Goal: Task Accomplishment & Management: Manage account settings

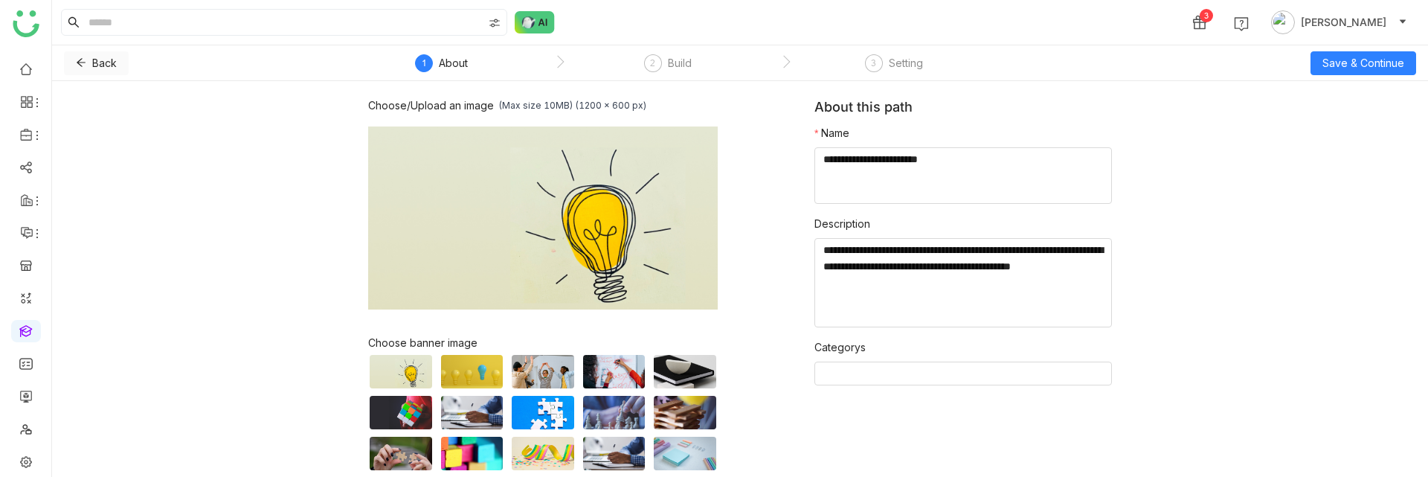
click at [79, 60] on icon at bounding box center [81, 63] width 9 height 8
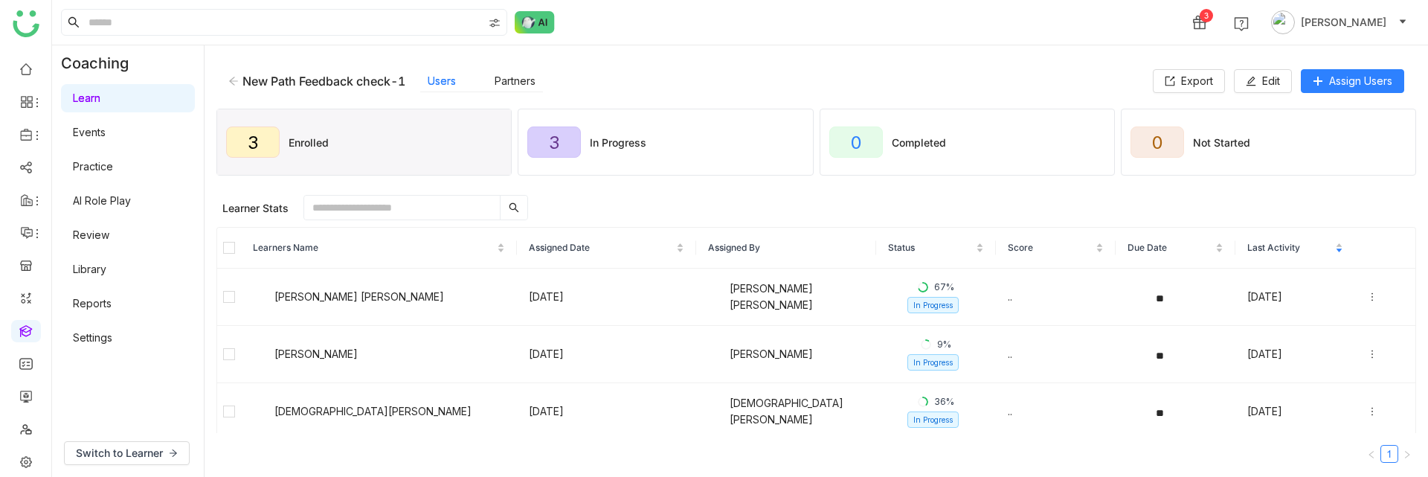
click at [237, 78] on icon at bounding box center [233, 81] width 10 height 10
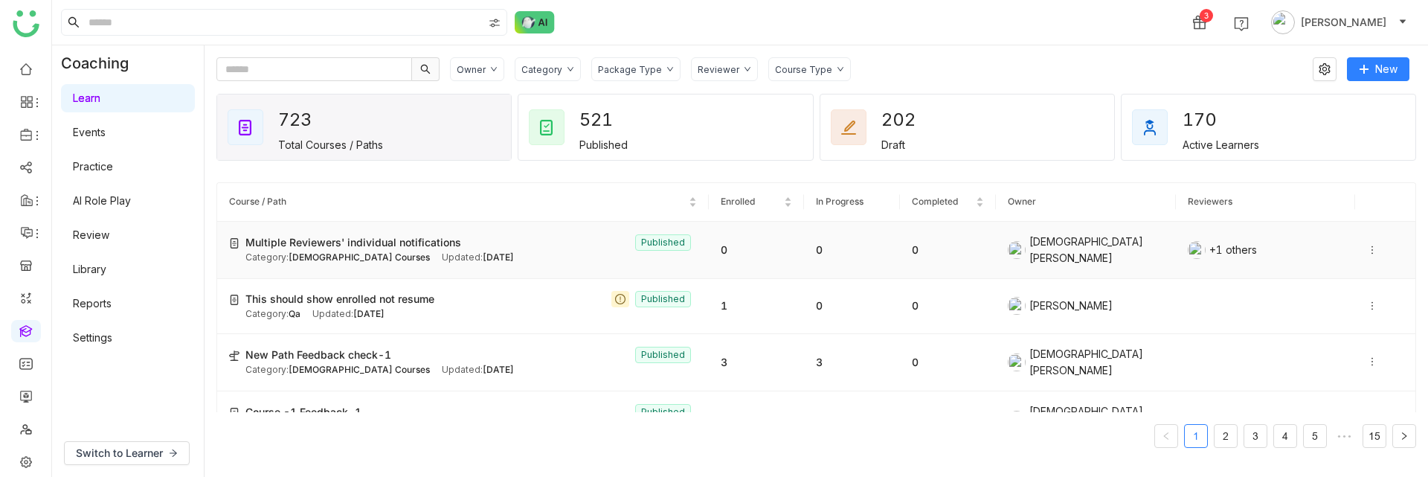
click at [427, 236] on span "Multiple Reviewers' individual notifications" at bounding box center [353, 242] width 216 height 16
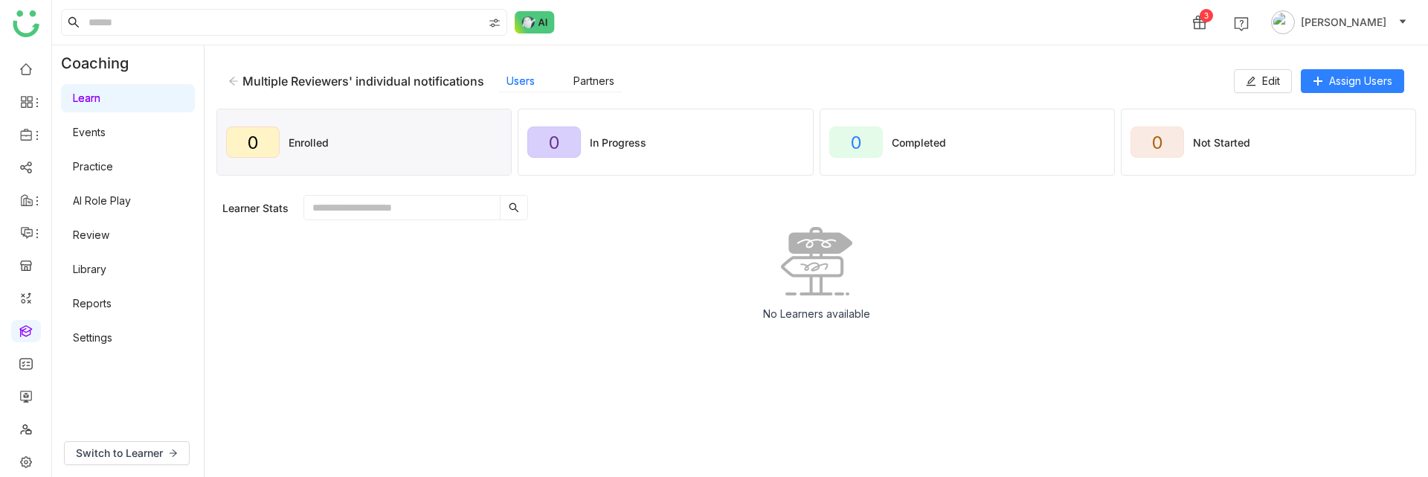
click at [1274, 62] on div "Multiple Reviewers' individual notifications Users Partners Edit Assign Users" at bounding box center [816, 81] width 1200 height 48
click at [1274, 71] on button "Edit" at bounding box center [1263, 81] width 58 height 24
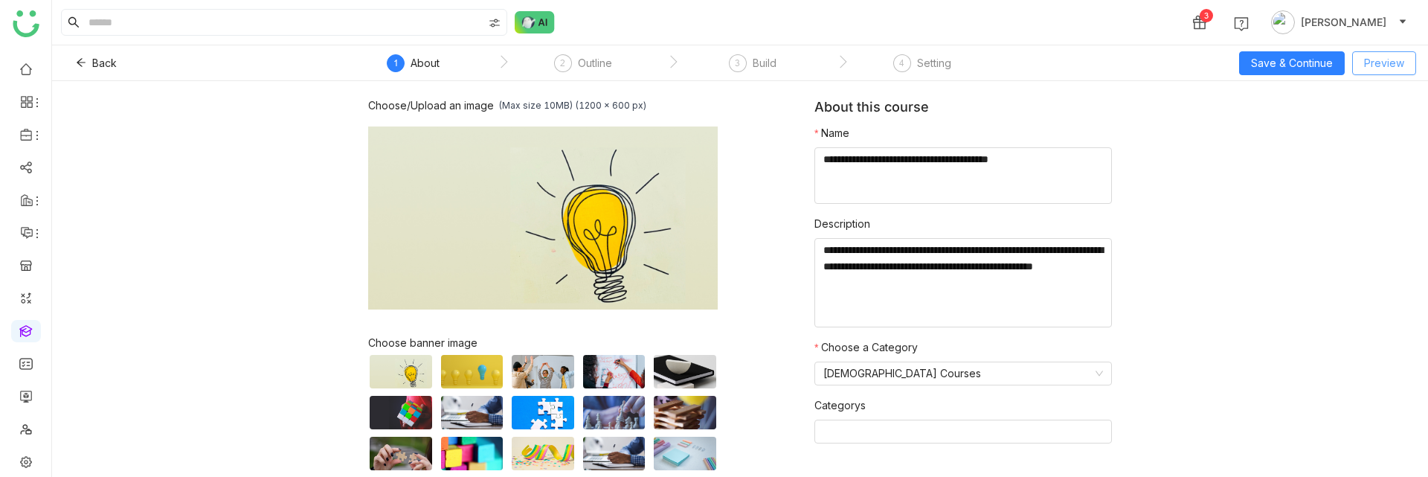
click at [1411, 70] on button "Preview" at bounding box center [1384, 63] width 64 height 24
